Goal: Task Accomplishment & Management: Manage account settings

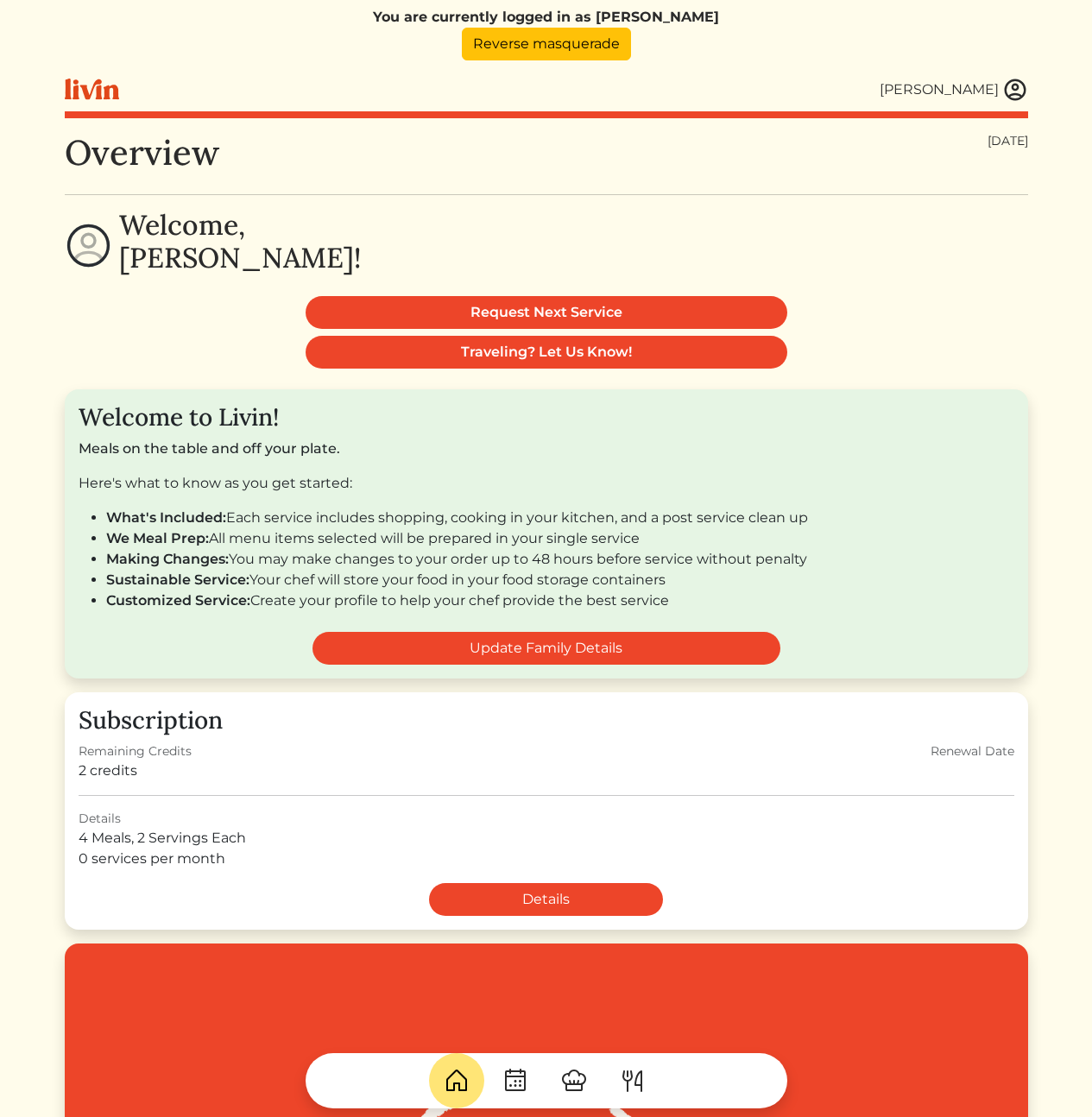
click at [1019, 97] on img at bounding box center [1014, 90] width 26 height 26
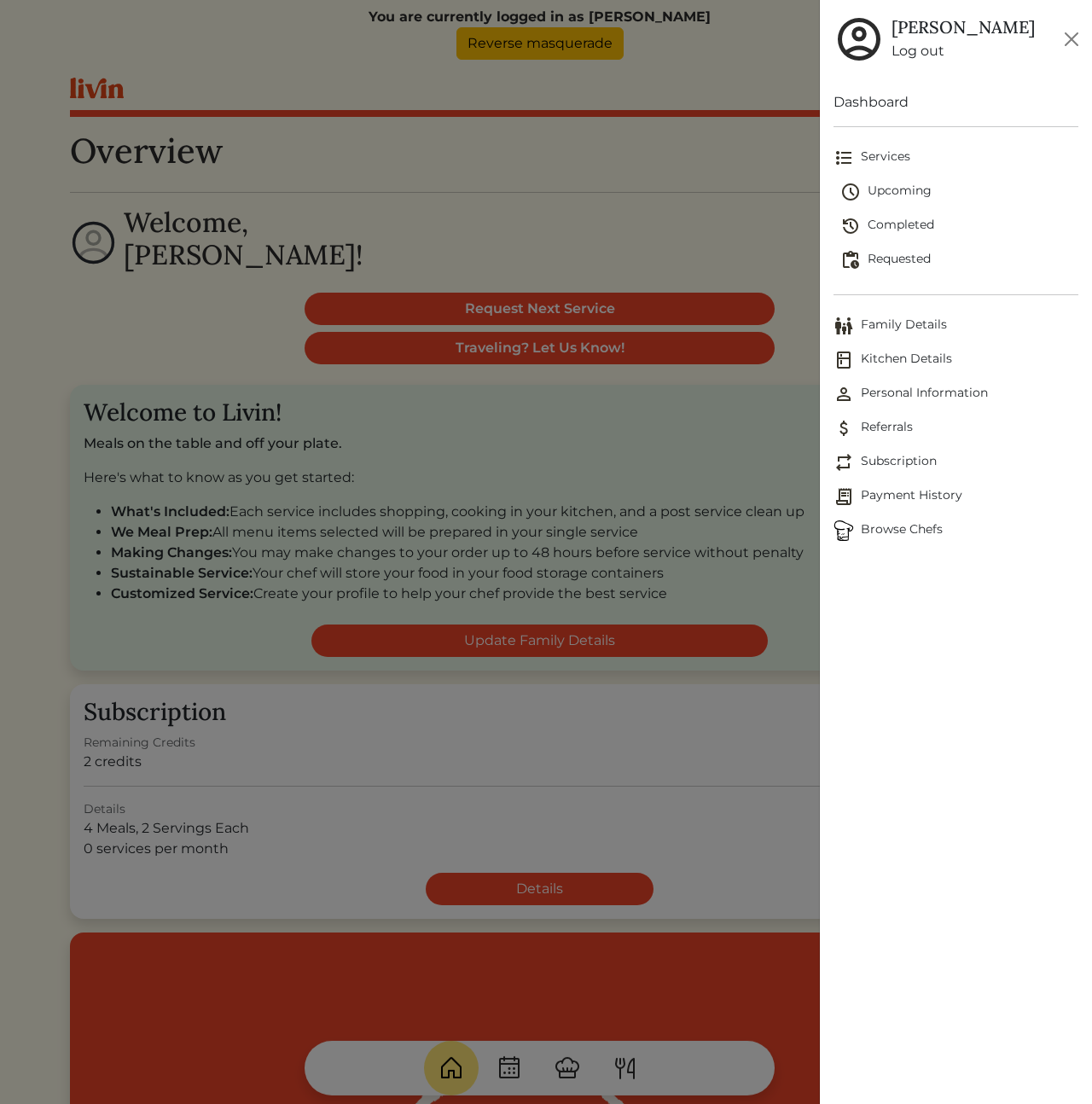
click at [911, 396] on span "Personal Information" at bounding box center [955, 394] width 244 height 20
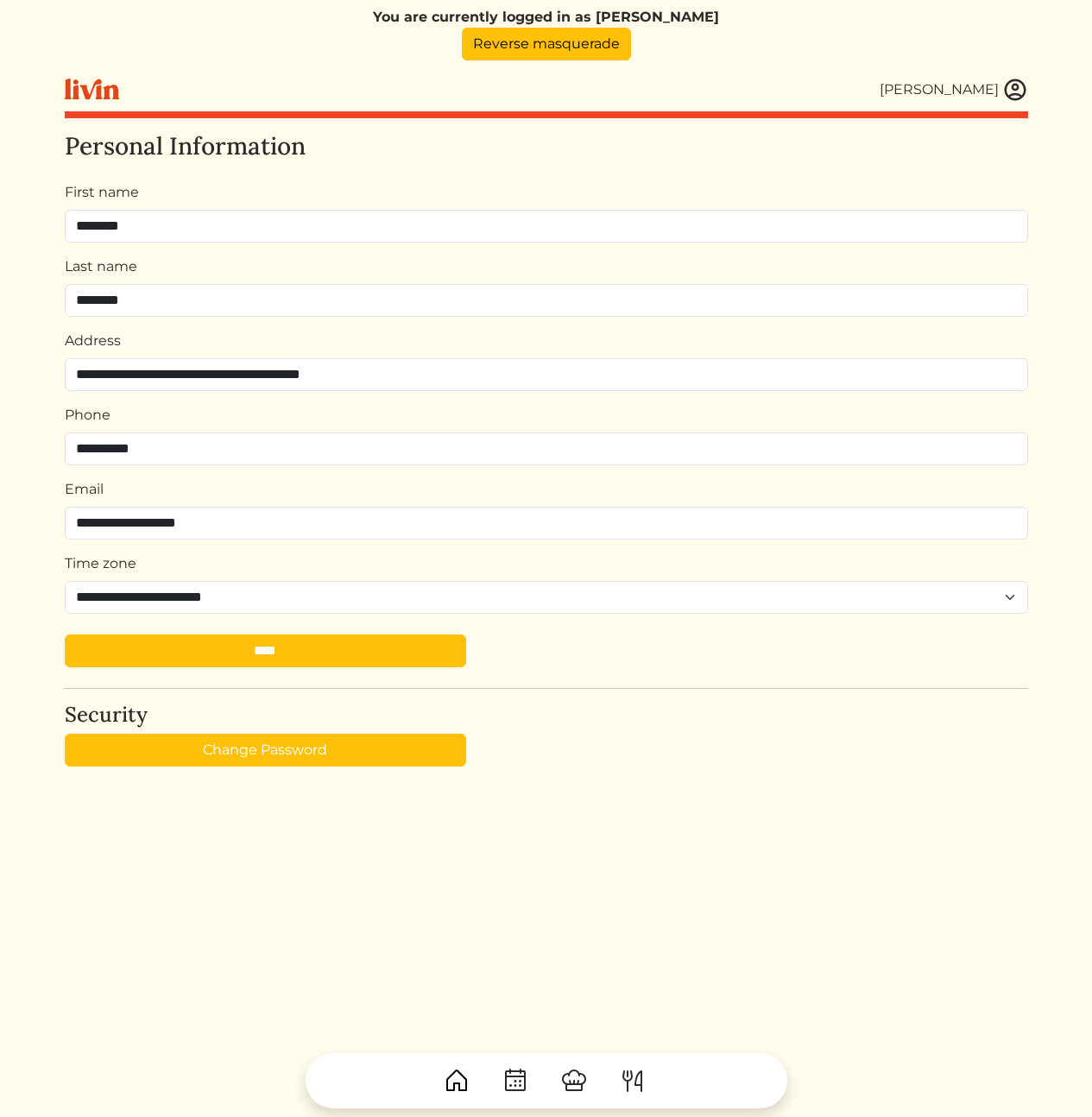
click at [800, 803] on div "**********" at bounding box center [546, 691] width 963 height 1117
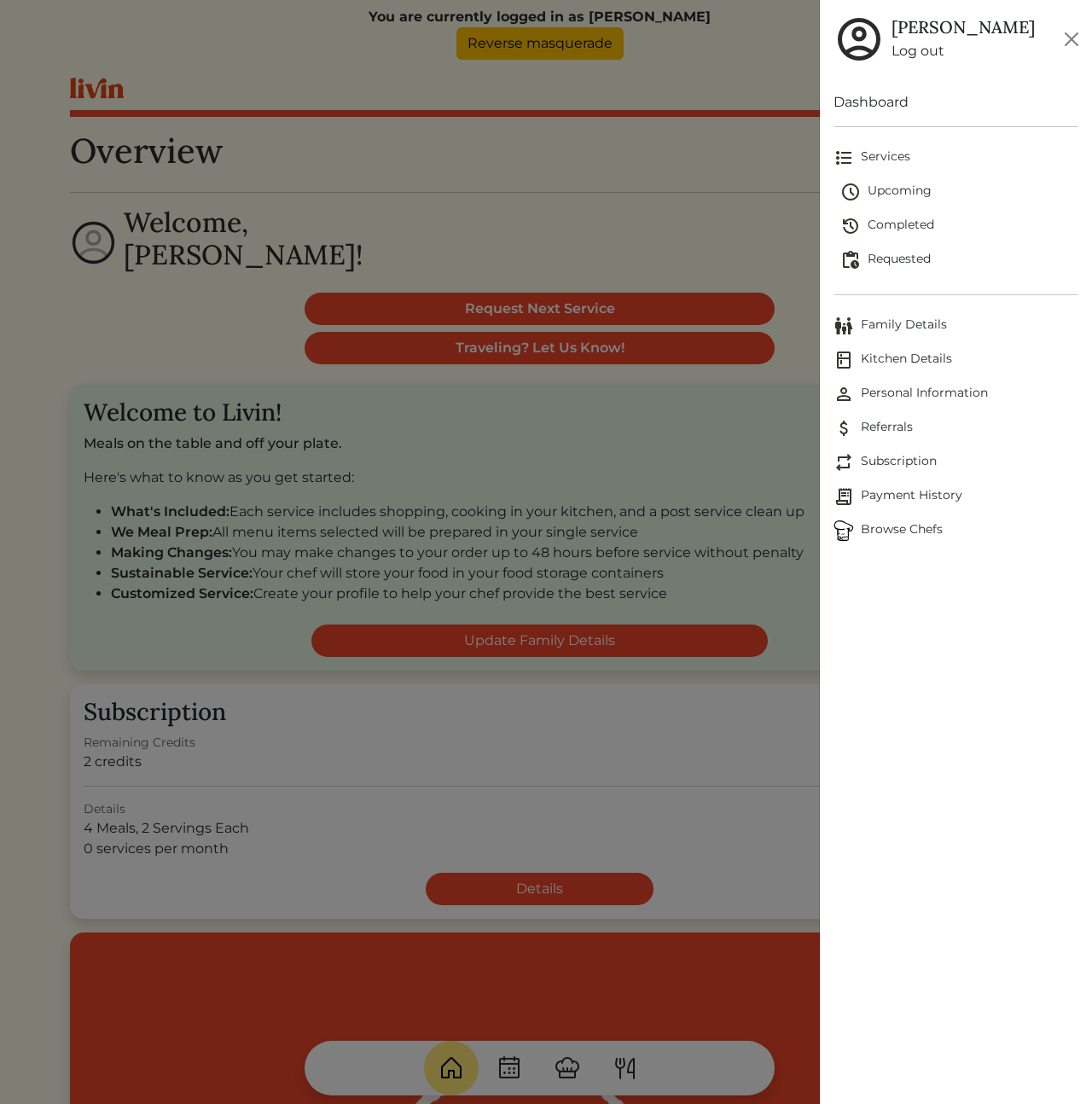
click at [660, 102] on div at bounding box center [546, 552] width 1092 height 1104
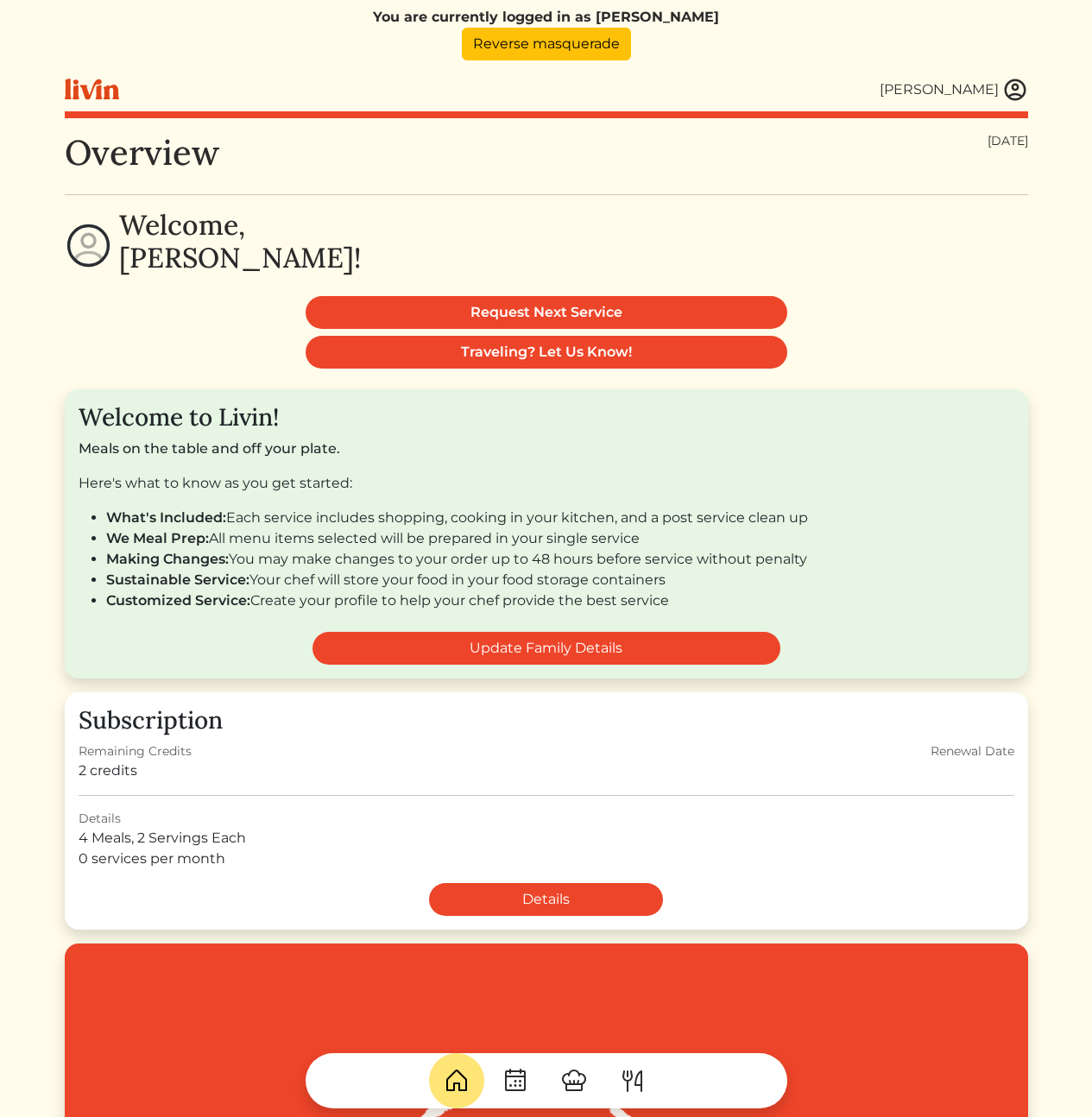
click at [513, 114] on div at bounding box center [546, 114] width 963 height 6
click at [553, 46] on link "Reverse masquerade" at bounding box center [546, 44] width 169 height 33
